Goal: Transaction & Acquisition: Purchase product/service

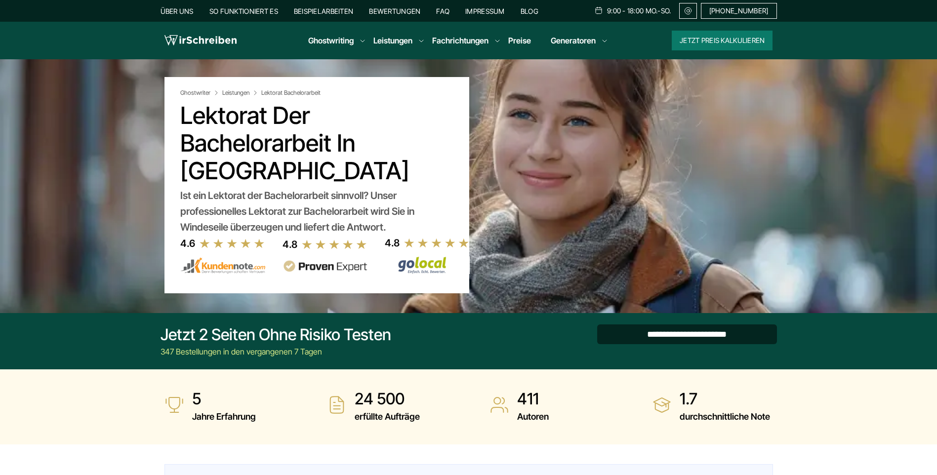
click at [667, 337] on input "**********" at bounding box center [687, 335] width 180 height 20
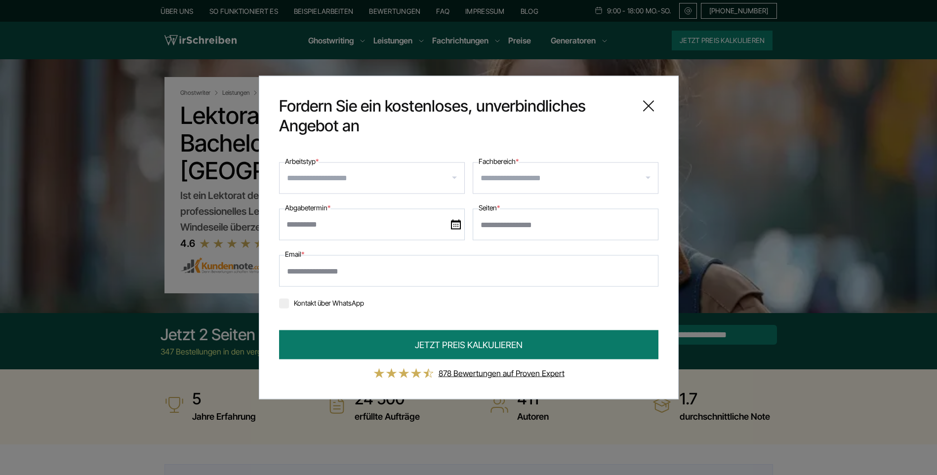
click at [648, 103] on icon at bounding box center [649, 106] width 20 height 20
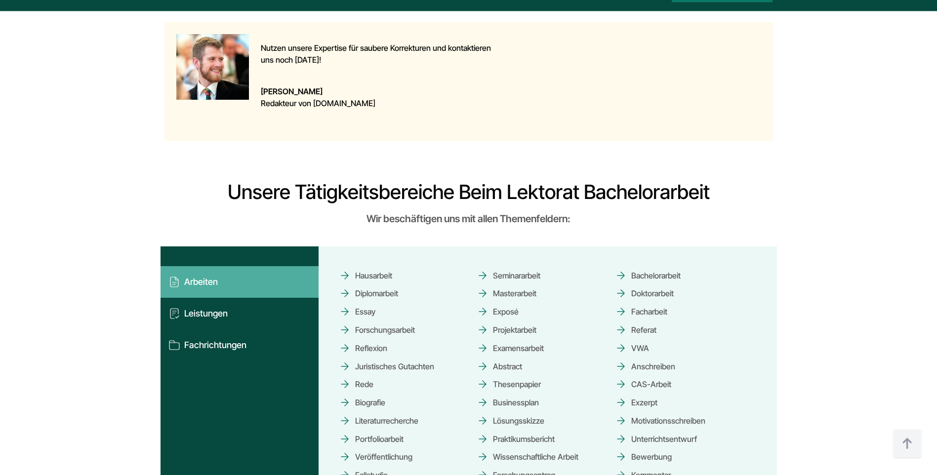
scroll to position [790, 0]
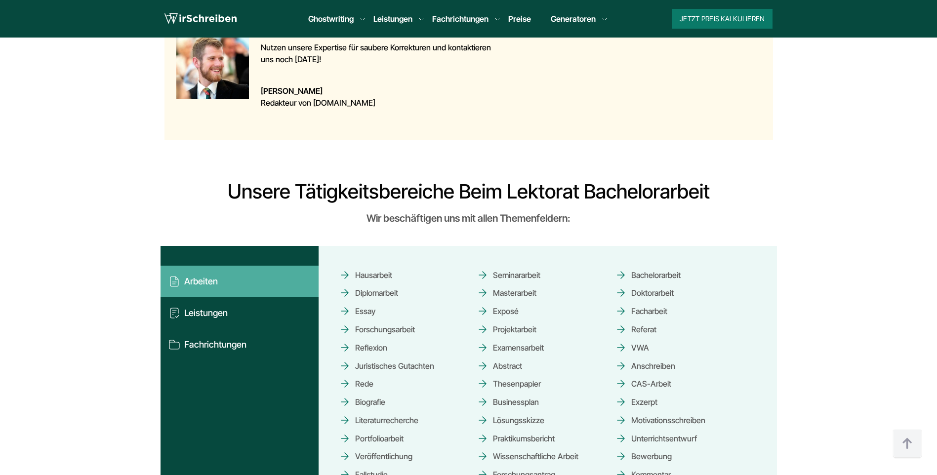
click at [662, 266] on link "Bachelorarbeit" at bounding box center [648, 274] width 66 height 17
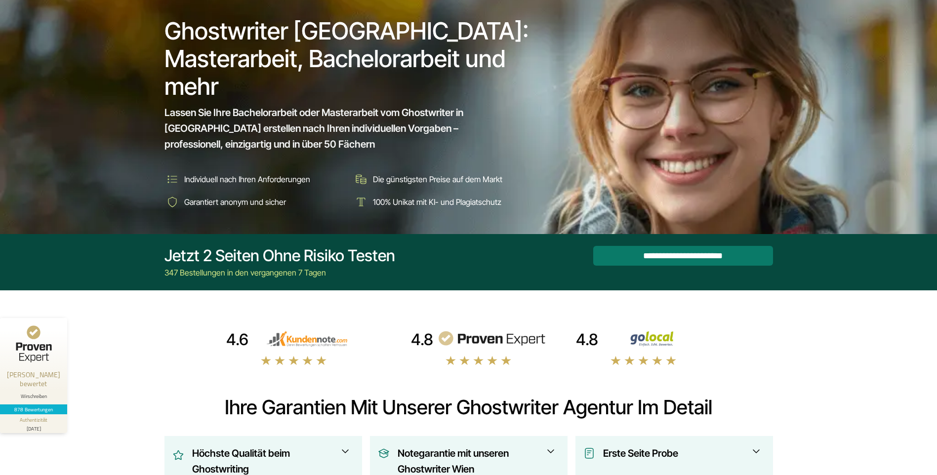
scroll to position [49, 0]
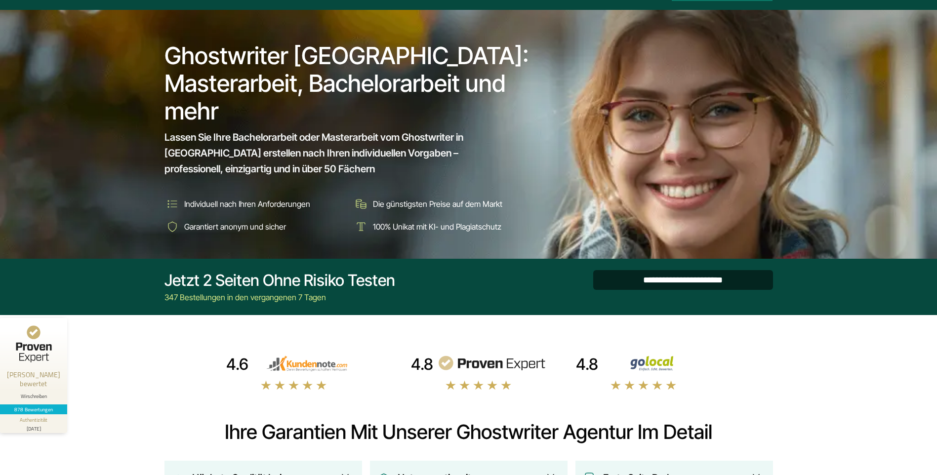
click at [689, 281] on input "**********" at bounding box center [683, 280] width 180 height 20
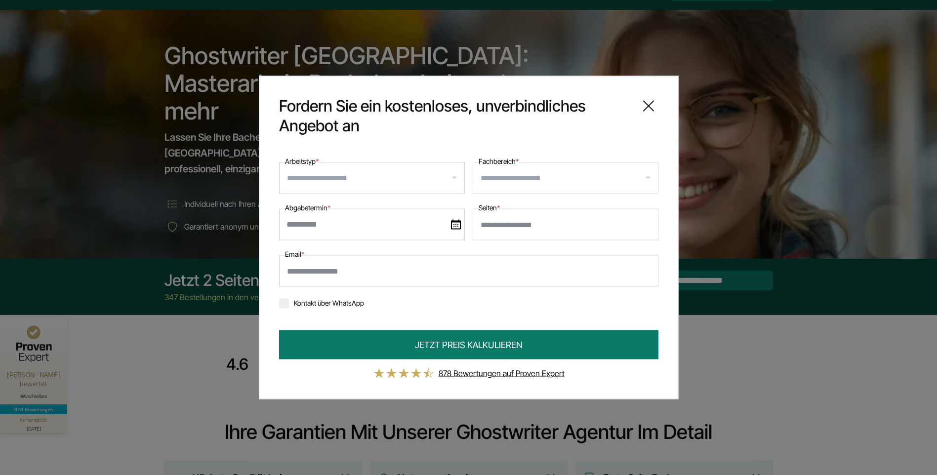
type input "*"
click at [645, 224] on input "*" at bounding box center [566, 225] width 186 height 32
click at [548, 176] on input "Fachbereich *" at bounding box center [569, 178] width 177 height 16
type input "**"
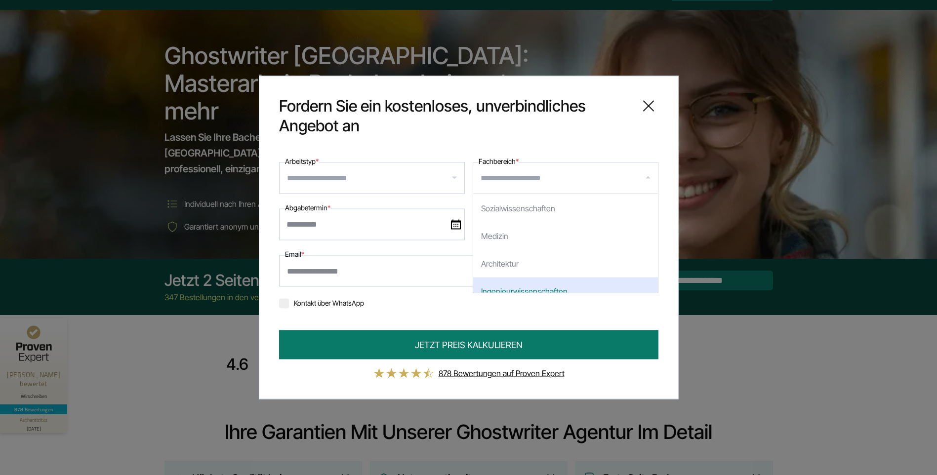
scroll to position [148, 0]
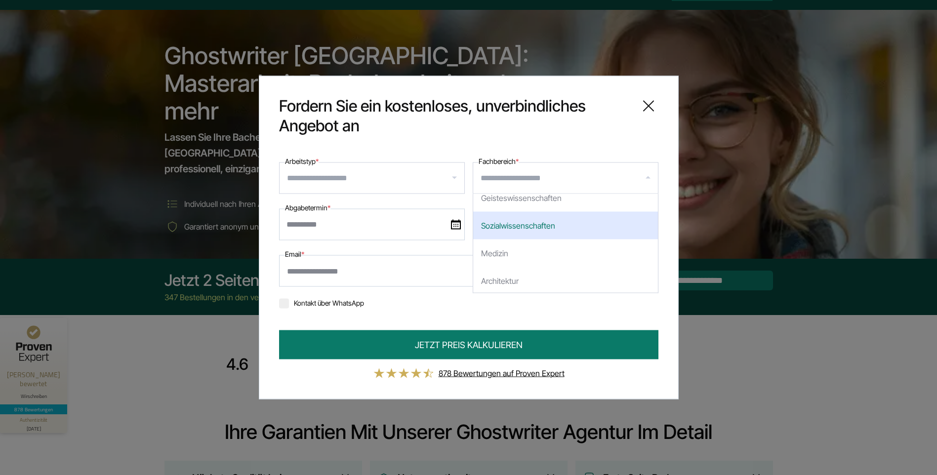
click at [530, 224] on div "Sozialwissenschaften" at bounding box center [565, 226] width 185 height 28
select select "*"
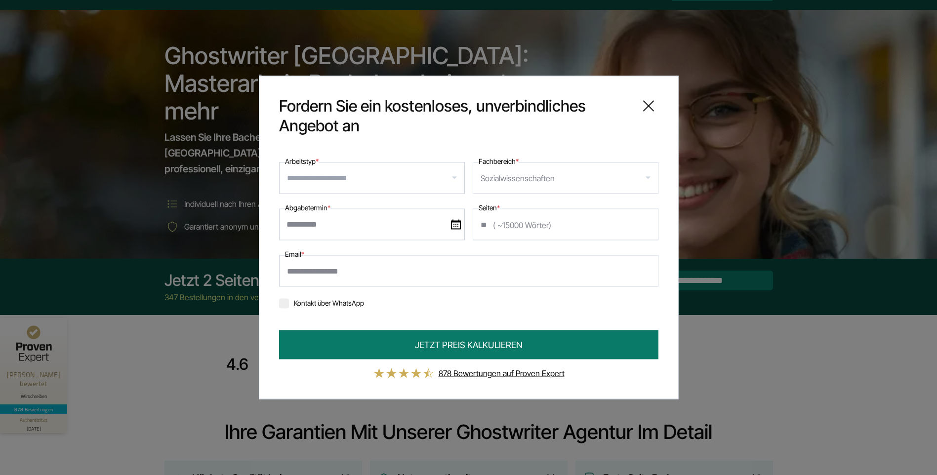
click at [369, 172] on input "Arbeitstyp *" at bounding box center [375, 178] width 177 height 16
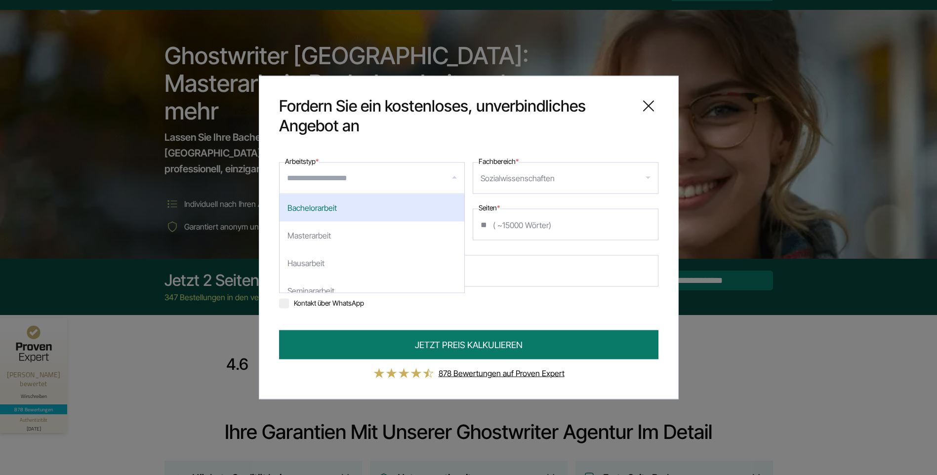
click at [362, 208] on div "Bachelorarbeit" at bounding box center [372, 208] width 185 height 28
select select "**"
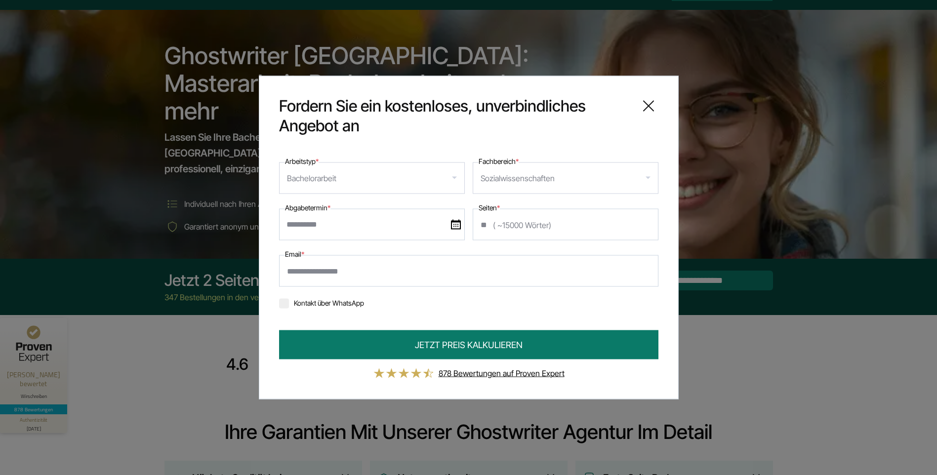
click at [456, 229] on img at bounding box center [456, 225] width 10 height 10
click at [456, 229] on input "text" at bounding box center [372, 225] width 186 height 32
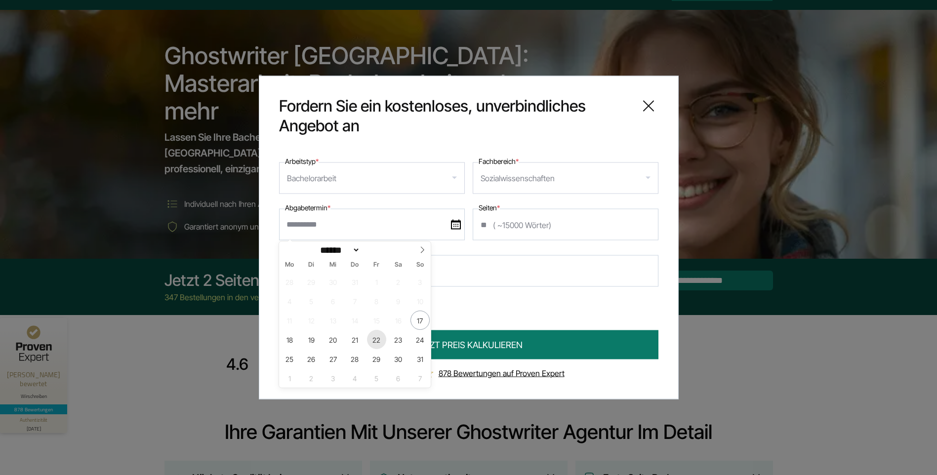
click at [375, 340] on span "22" at bounding box center [376, 339] width 19 height 19
type input "**********"
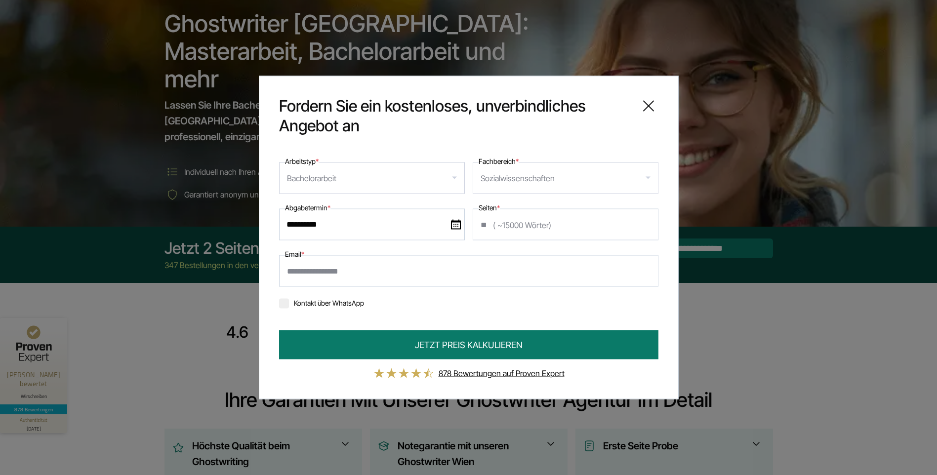
scroll to position [99, 0]
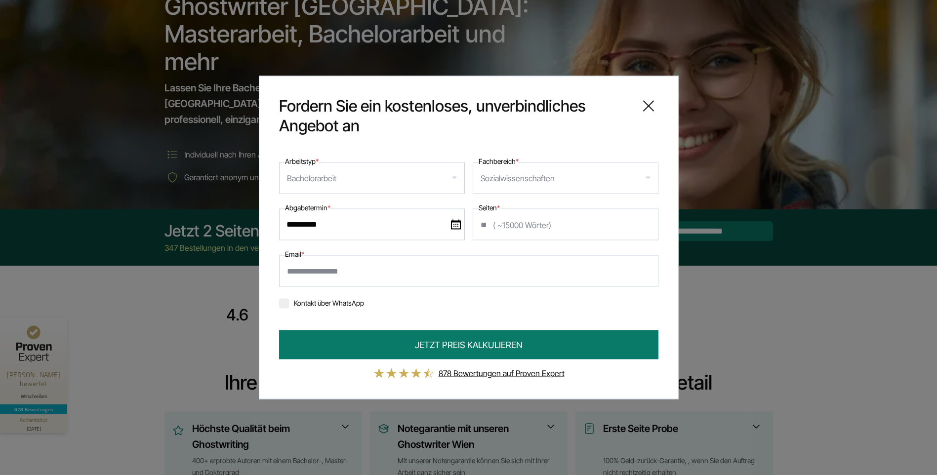
click at [401, 270] on input "Email *" at bounding box center [468, 271] width 379 height 32
type input "**********"
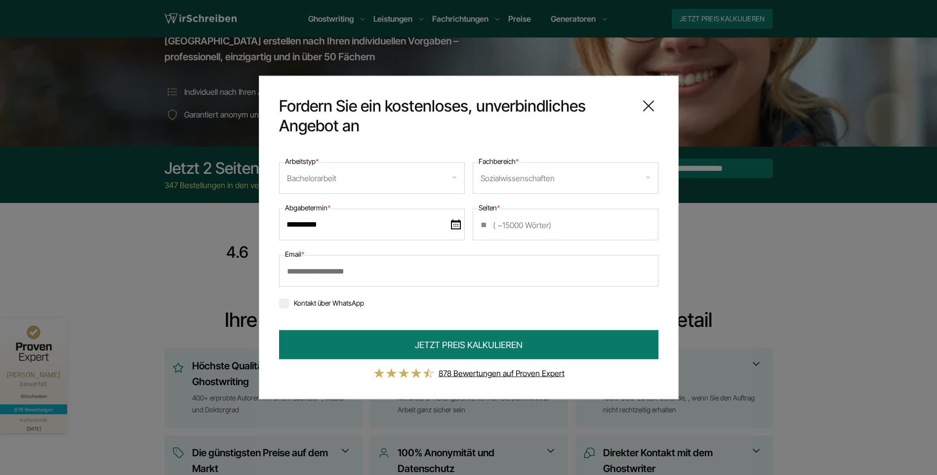
scroll to position [148, 0]
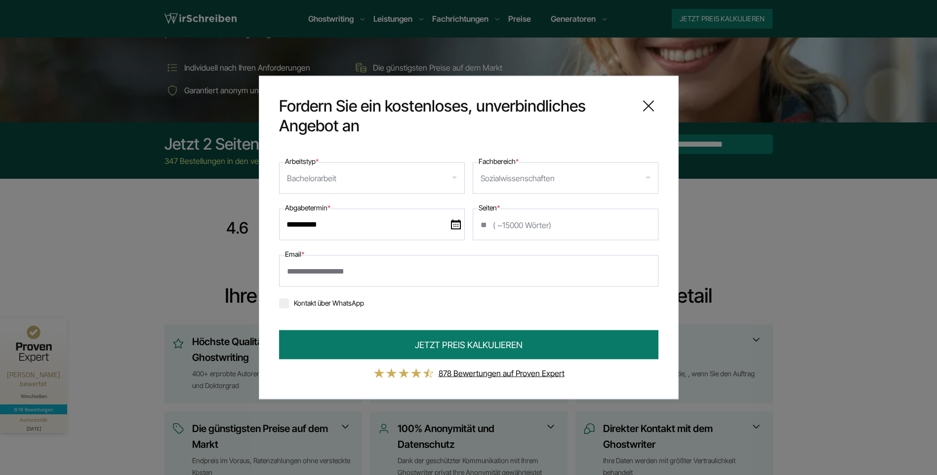
click at [652, 109] on icon at bounding box center [649, 106] width 10 height 10
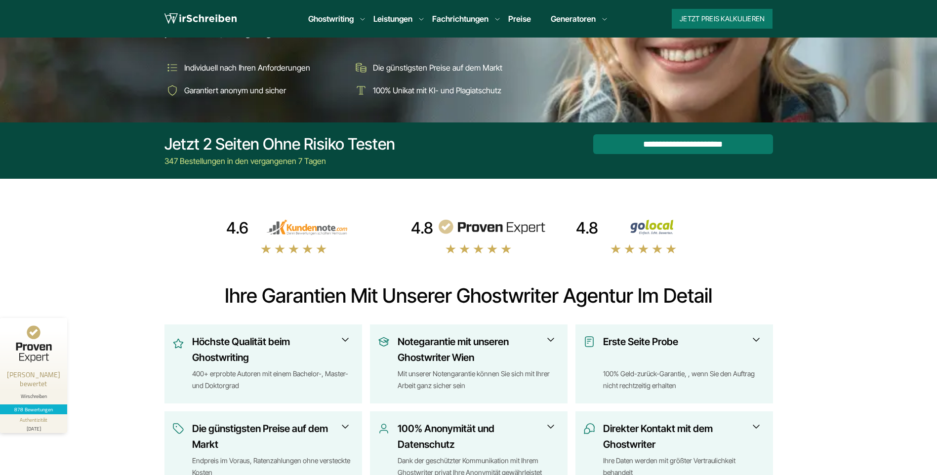
click at [525, 19] on link "Preise" at bounding box center [519, 19] width 23 height 10
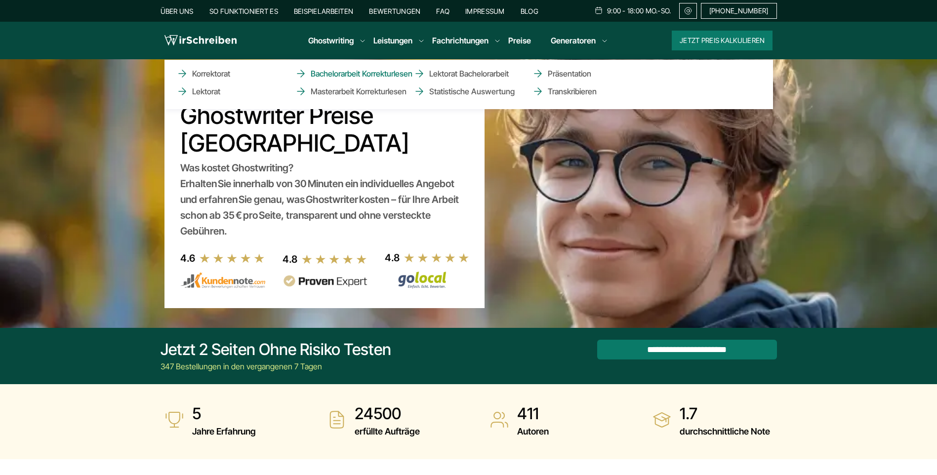
click at [378, 76] on link "Bachelorarbeit Korrekturlesen" at bounding box center [344, 74] width 99 height 12
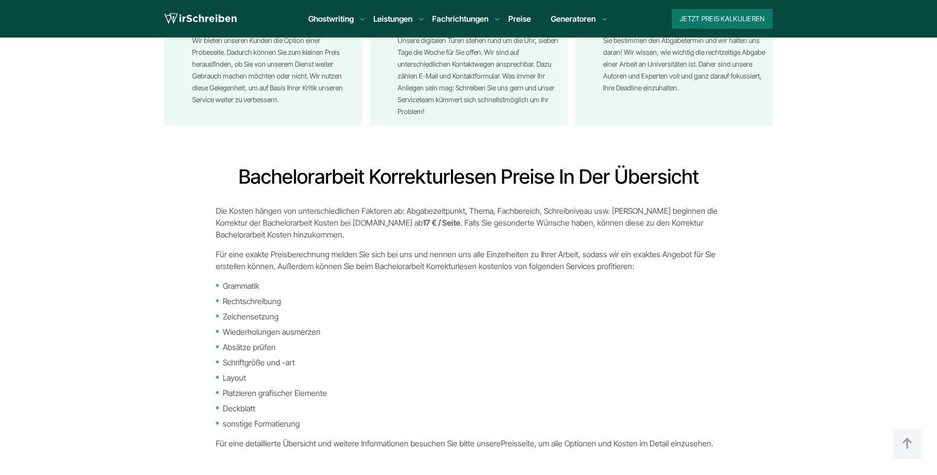
scroll to position [1729, 0]
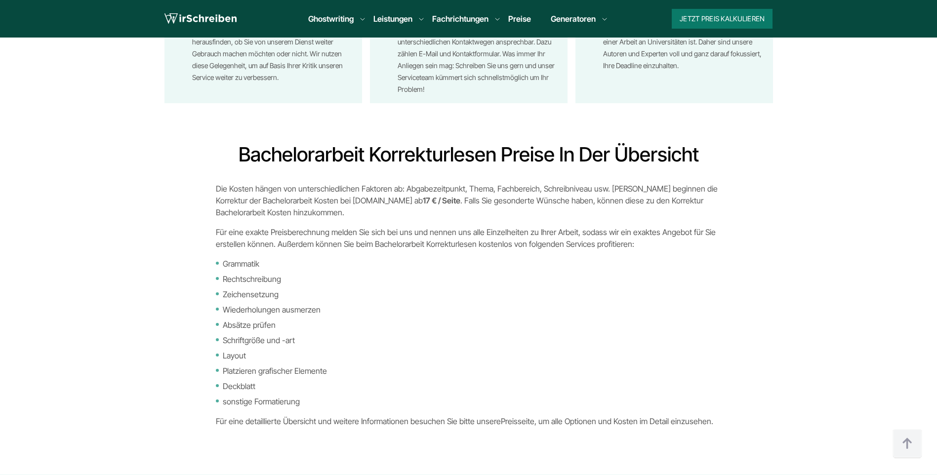
click at [423, 200] on strong "17 € / Seite" at bounding box center [442, 201] width 38 height 10
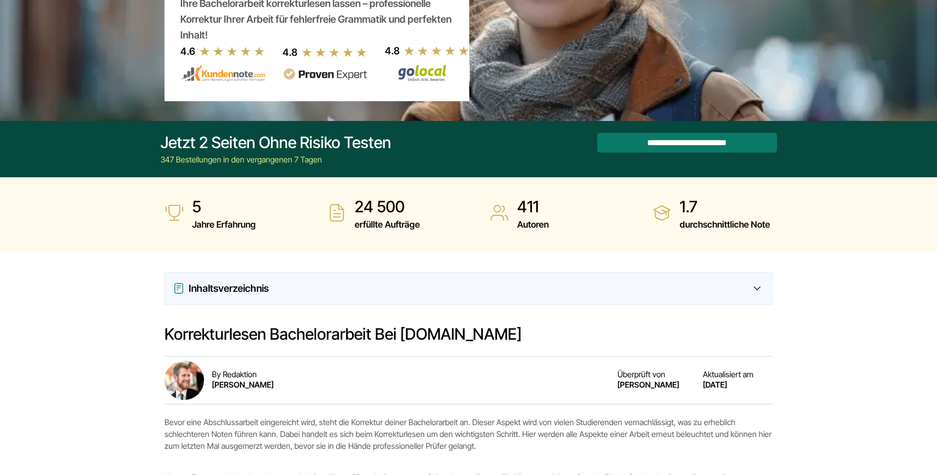
scroll to position [49, 0]
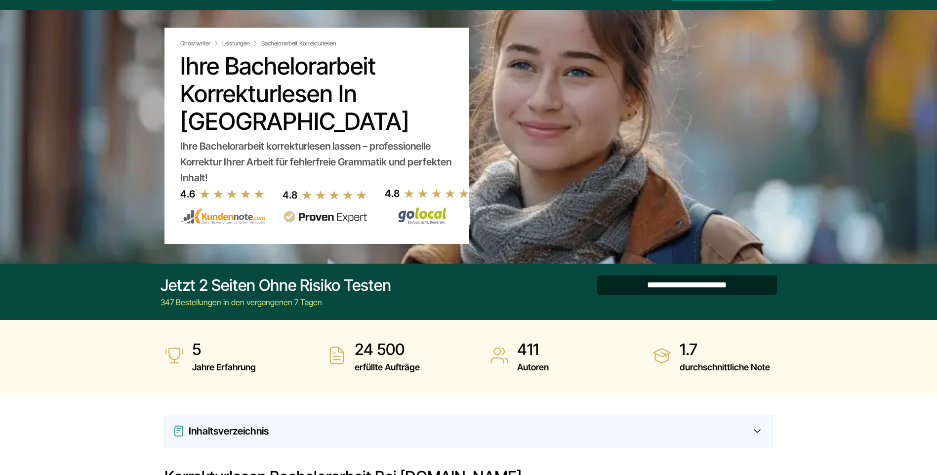
click at [684, 287] on input "**********" at bounding box center [687, 285] width 180 height 20
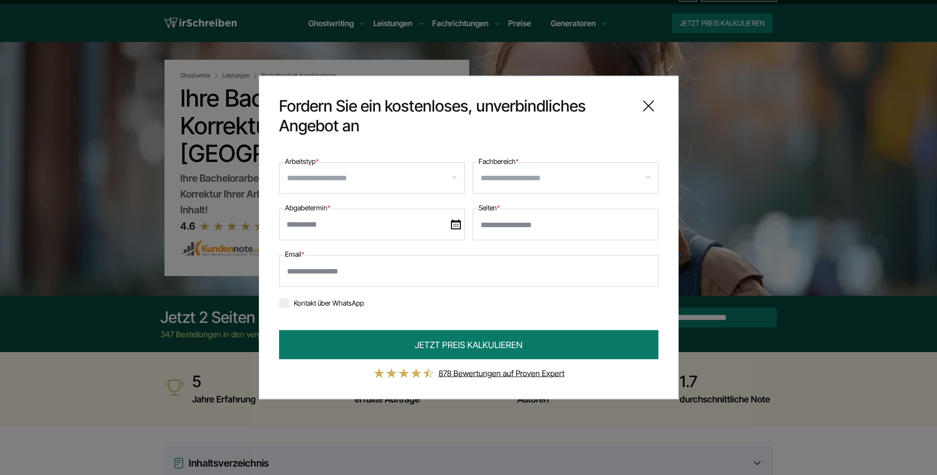
scroll to position [0, 0]
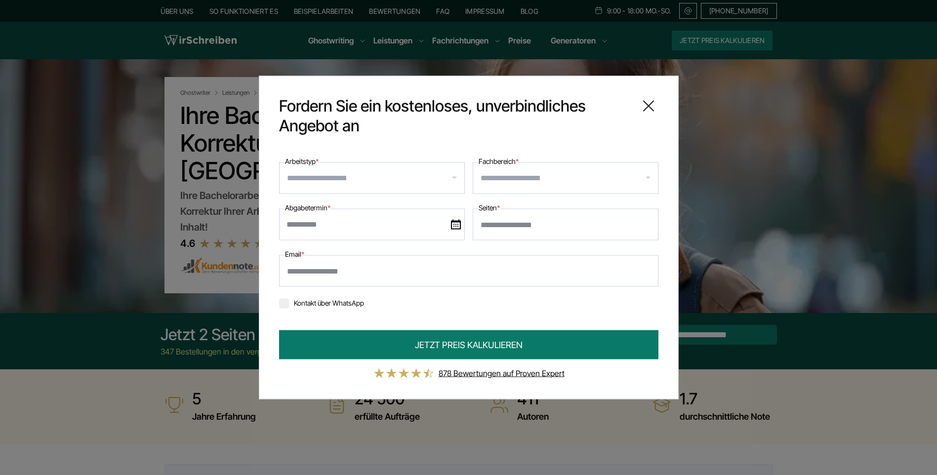
click at [651, 105] on icon at bounding box center [649, 106] width 20 height 20
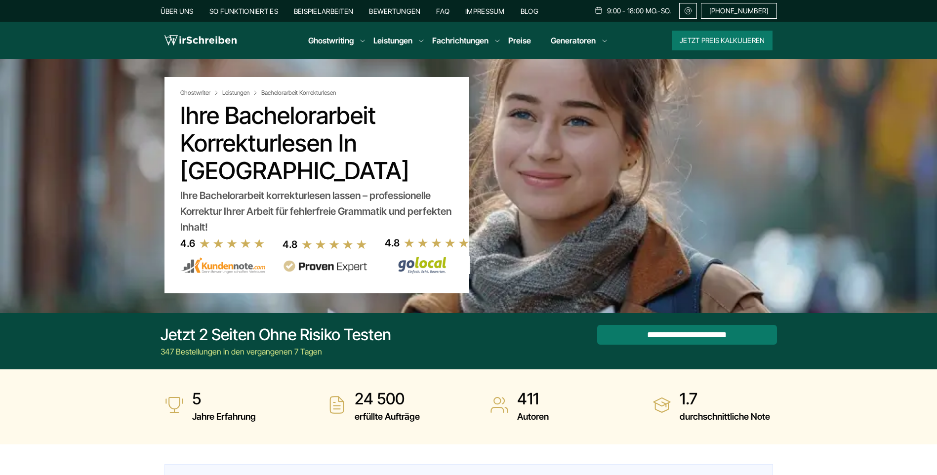
click at [520, 41] on link "Preise" at bounding box center [519, 41] width 23 height 10
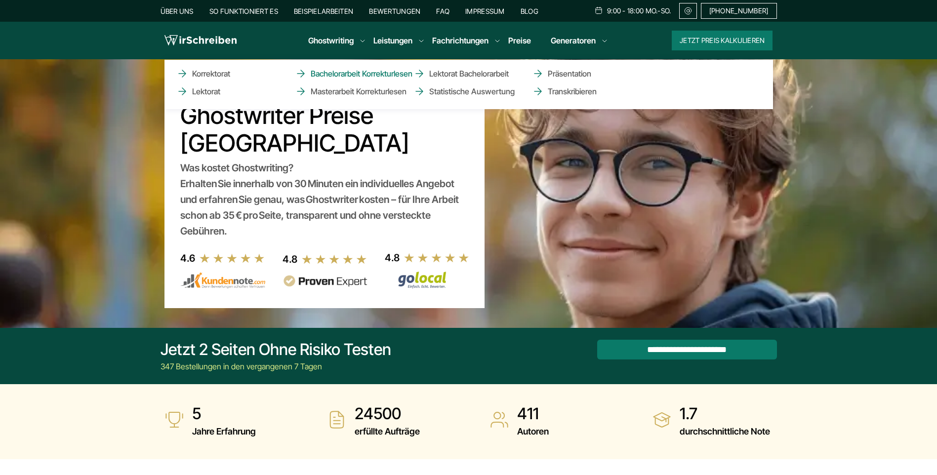
click at [327, 72] on link "Bachelorarbeit Korrekturlesen" at bounding box center [344, 74] width 99 height 12
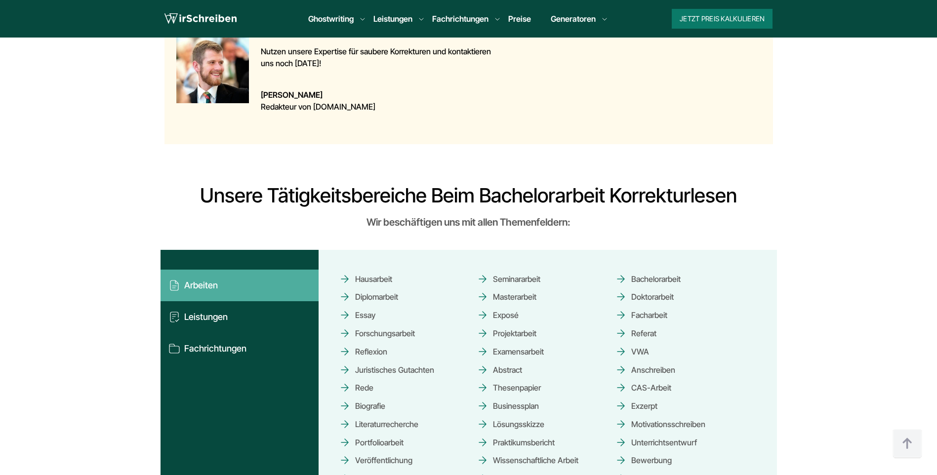
scroll to position [840, 0]
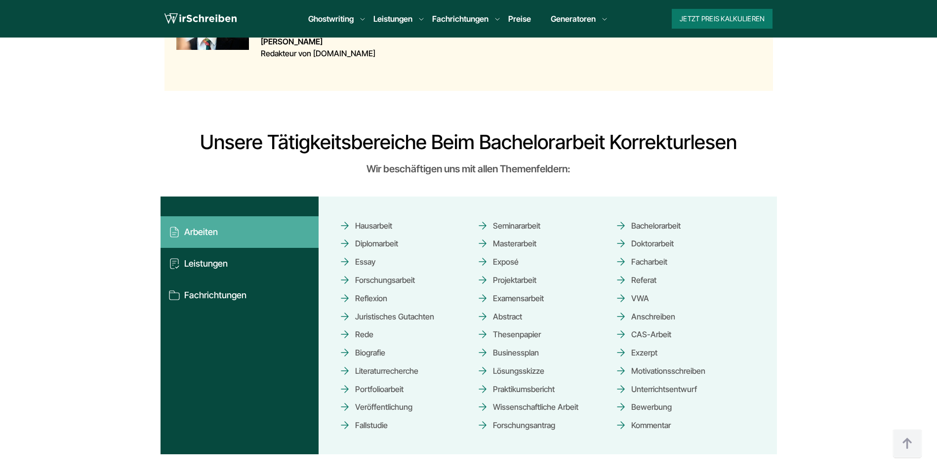
click at [652, 223] on link "Bachelorarbeit" at bounding box center [648, 225] width 66 height 17
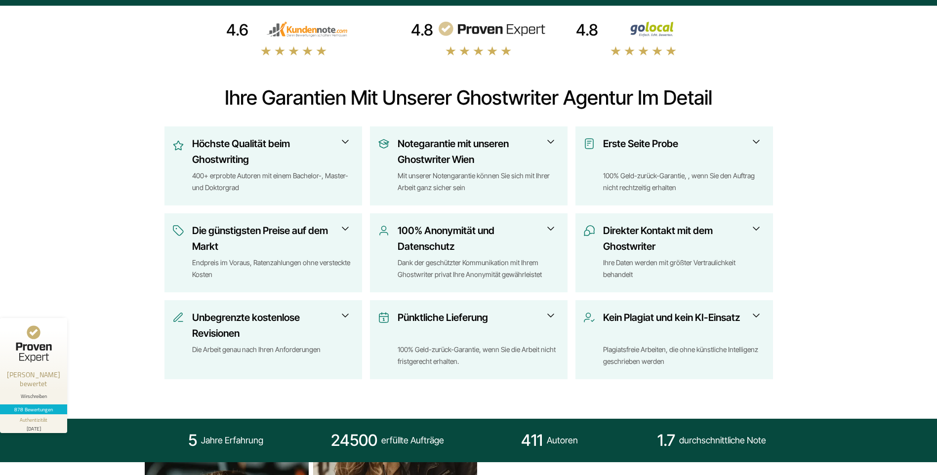
scroll to position [346, 0]
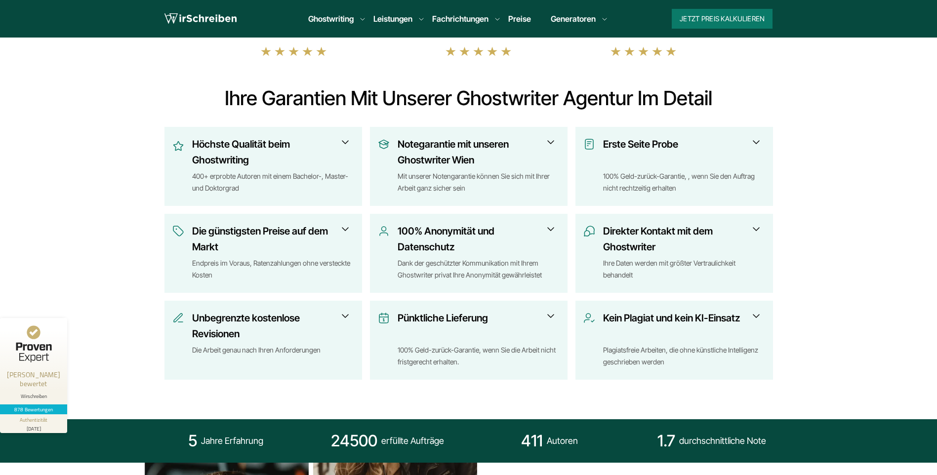
click at [525, 20] on link "Preise" at bounding box center [519, 19] width 23 height 10
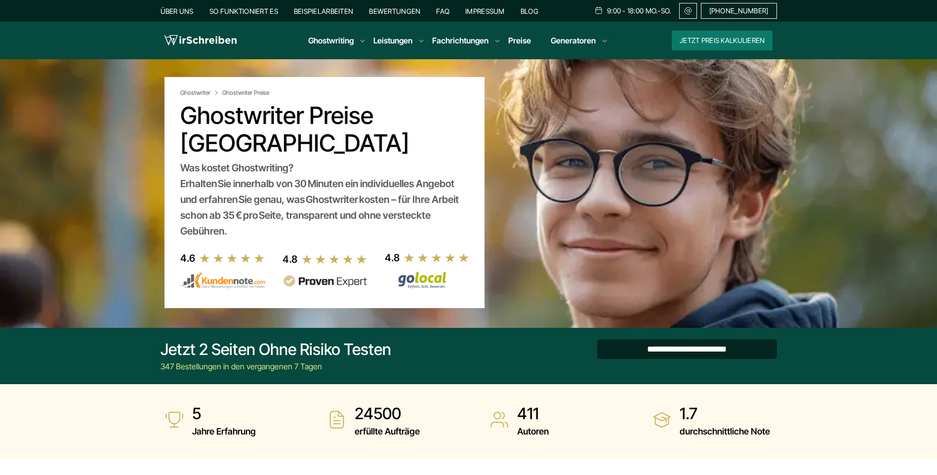
click at [678, 353] on input "**********" at bounding box center [687, 349] width 180 height 20
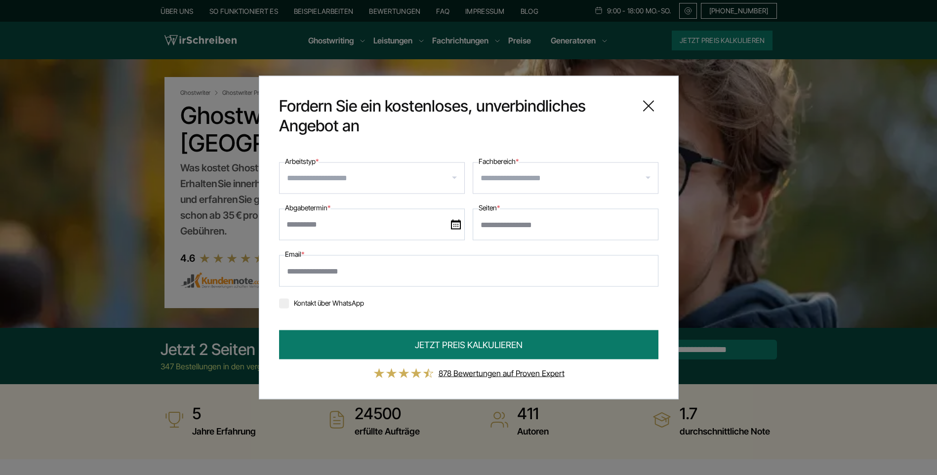
click at [652, 101] on icon at bounding box center [649, 106] width 20 height 20
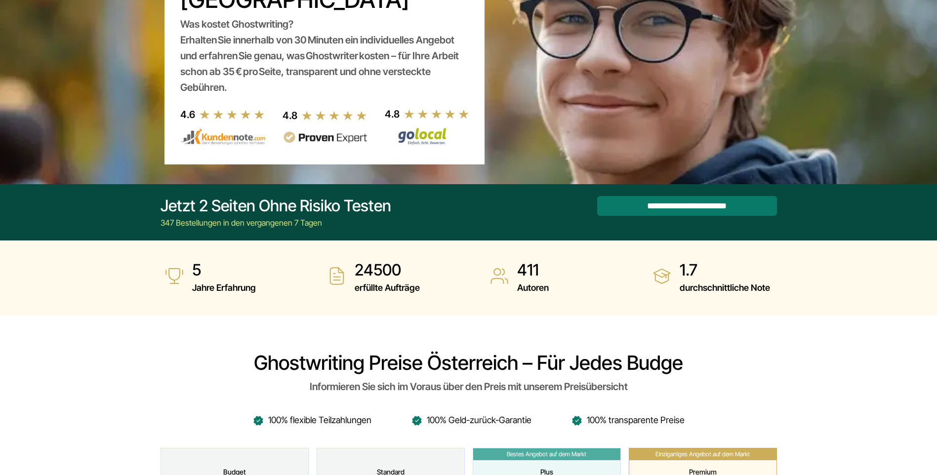
scroll to position [148, 0]
